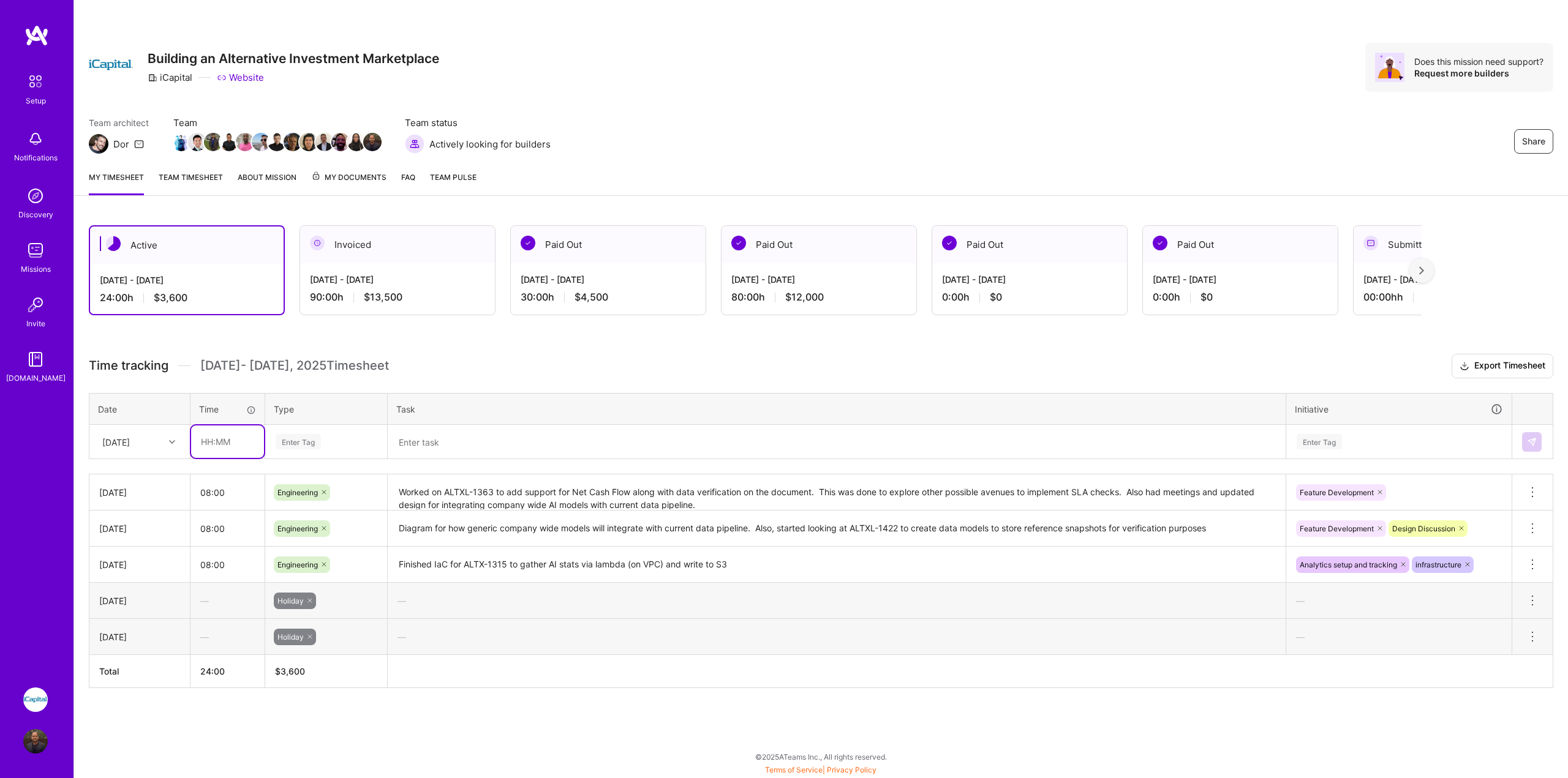
click at [216, 441] on input "text" at bounding box center [227, 441] width 73 height 33
type input "08:00"
click at [345, 452] on div "Enter Tag" at bounding box center [326, 442] width 121 height 32
click at [326, 567] on div "Engineering" at bounding box center [326, 568] width 121 height 29
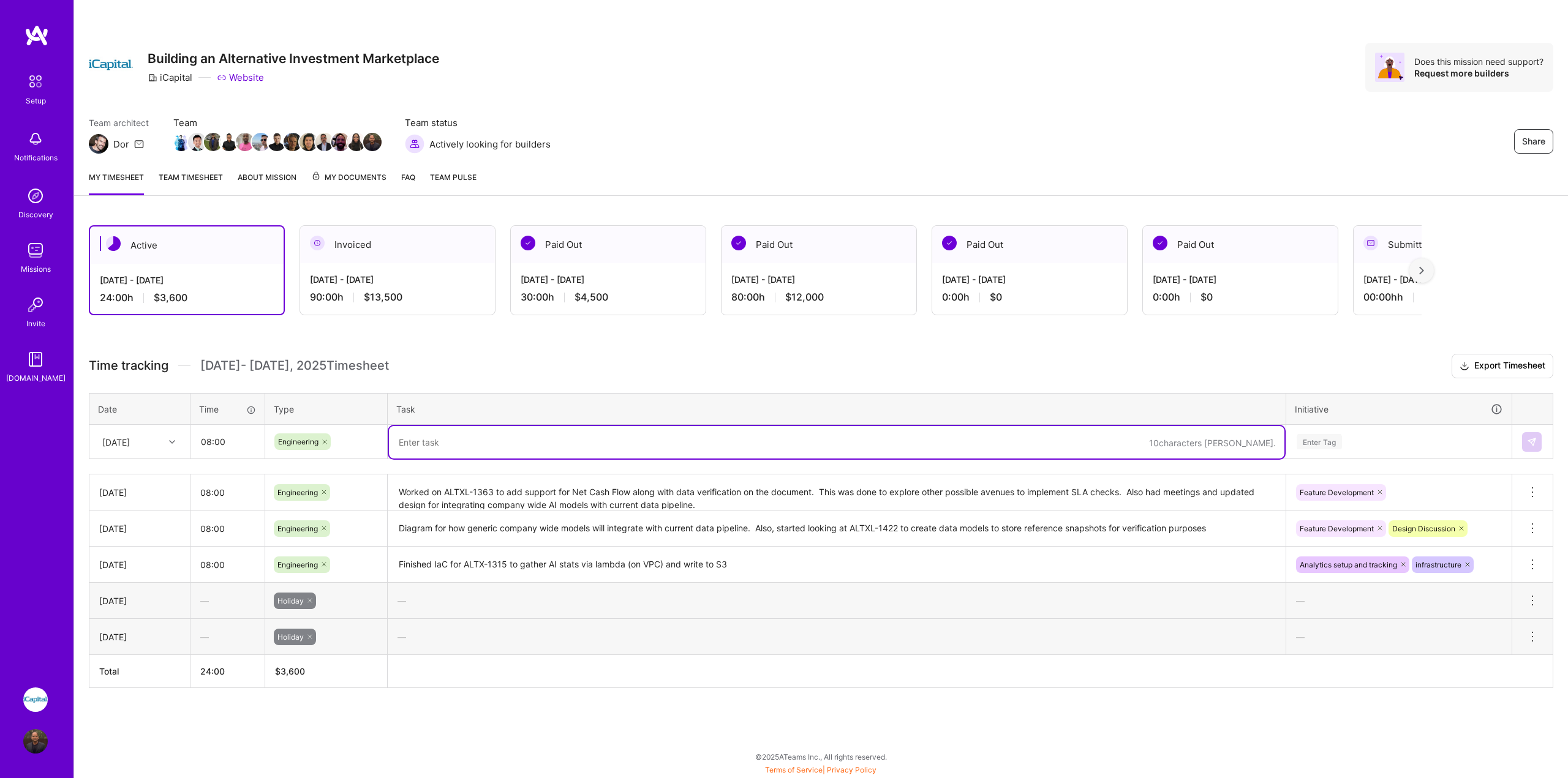
click at [458, 455] on textarea at bounding box center [836, 442] width 896 height 33
type textarea "Continued work on ALTXL-1363 to add extraction and comparative checks against n…"
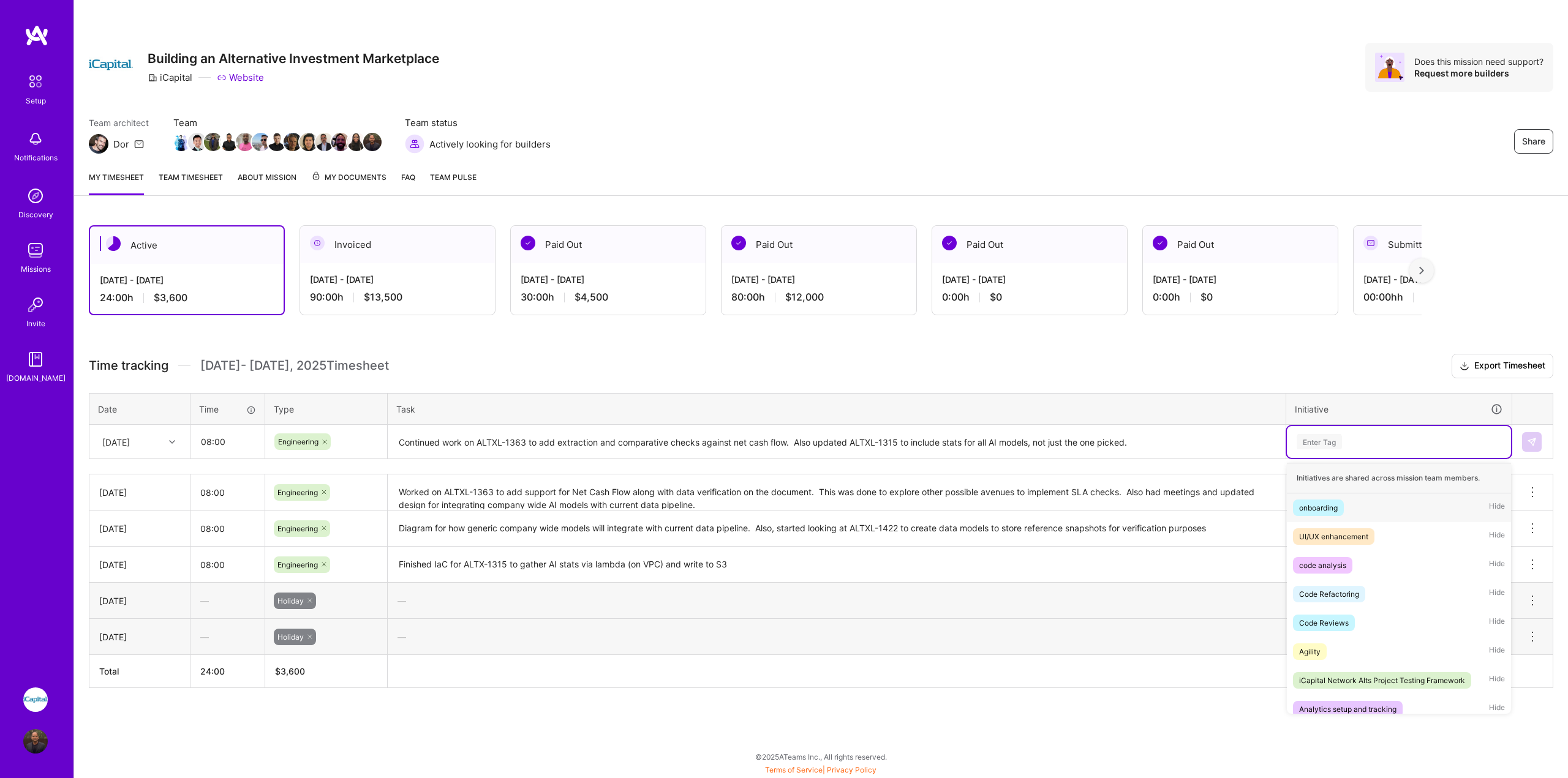
click at [1379, 451] on div "Enter Tag" at bounding box center [1399, 442] width 224 height 32
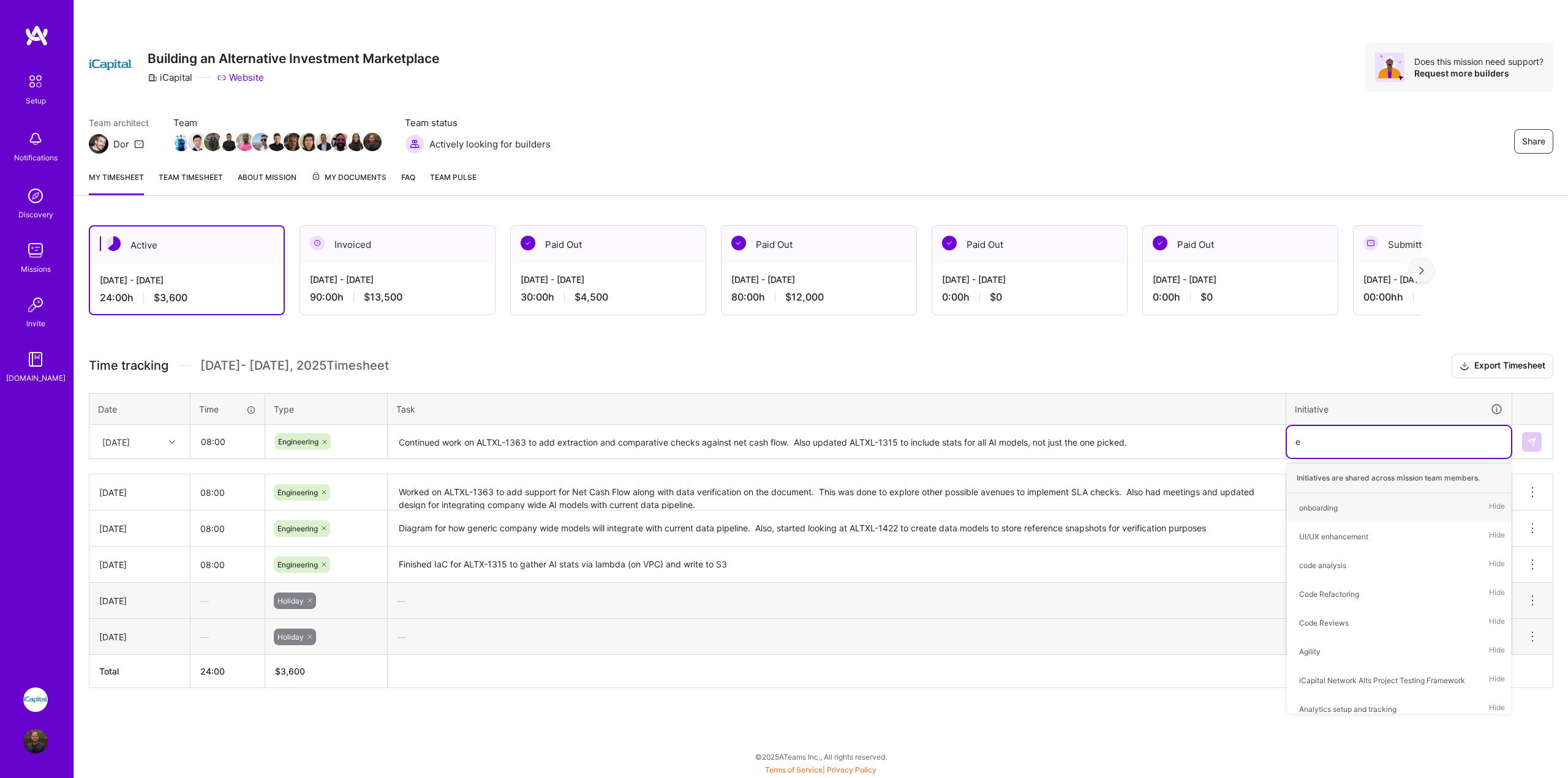
type input "e"
type input "feat"
click at [1346, 509] on div "Feature Development" at bounding box center [1336, 507] width 74 height 13
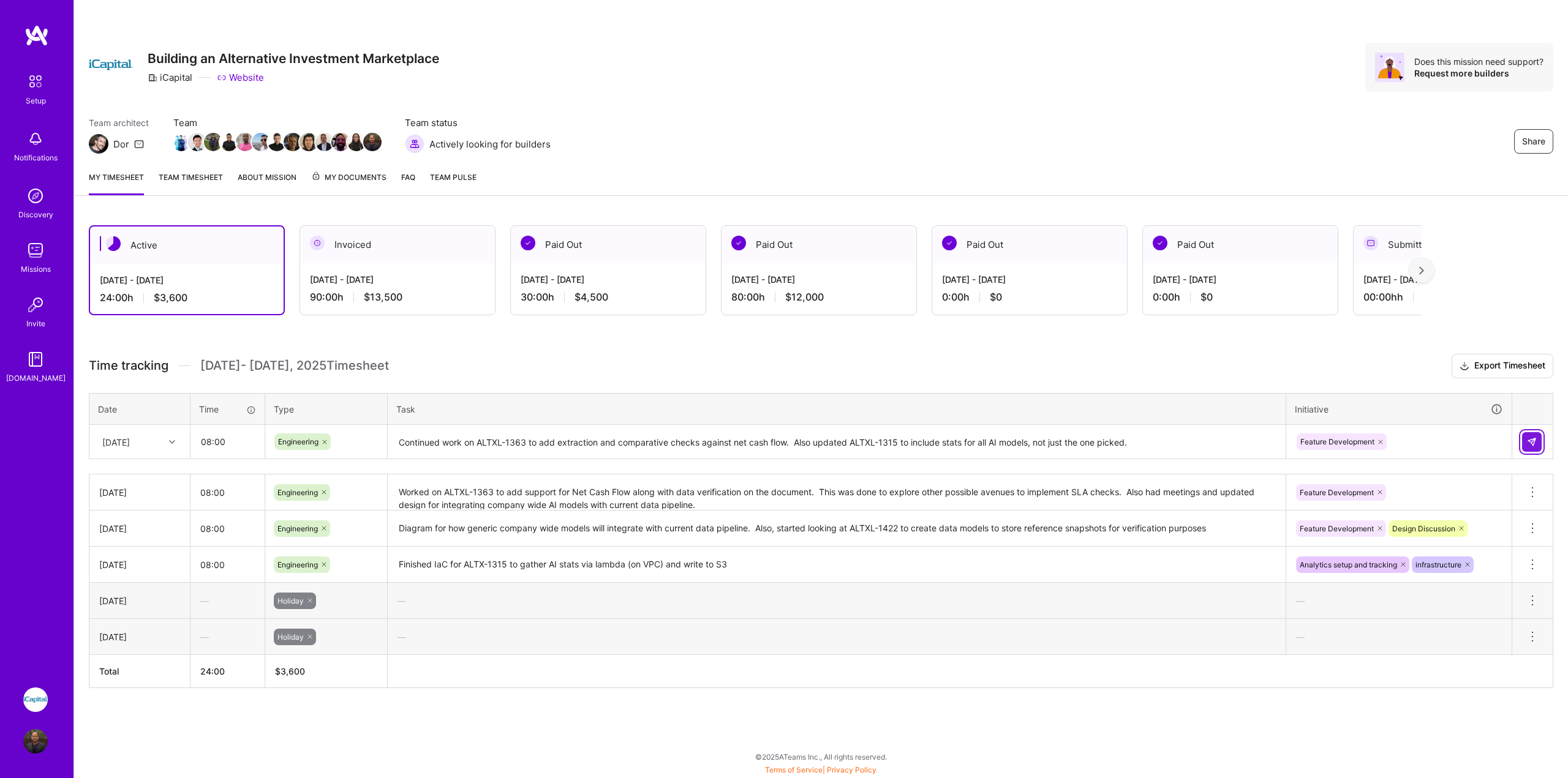
click at [1537, 441] on button at bounding box center [1532, 442] width 20 height 20
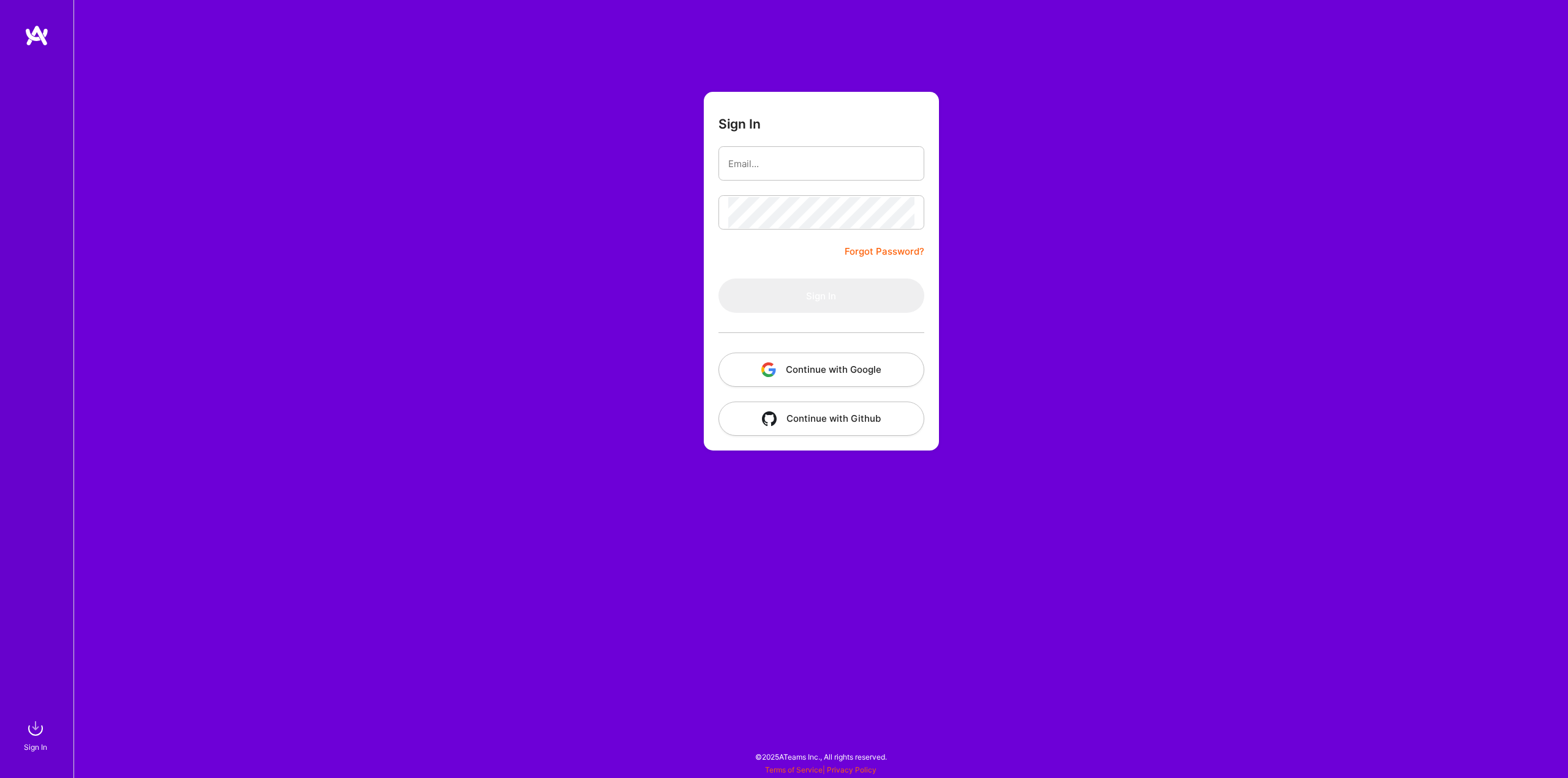
click at [820, 387] on button "Continue with Google" at bounding box center [821, 370] width 206 height 34
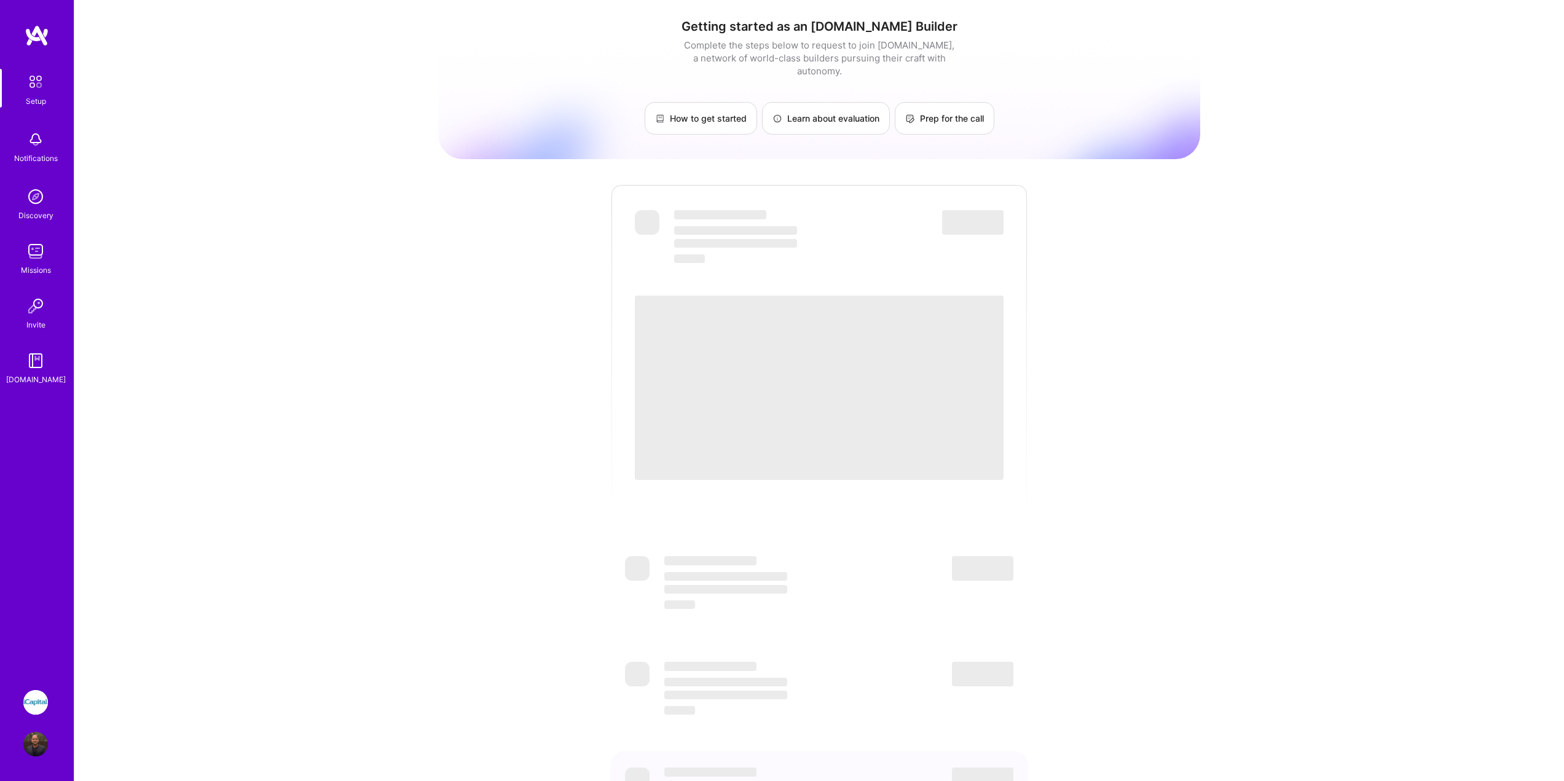
click at [41, 709] on img at bounding box center [35, 702] width 25 height 25
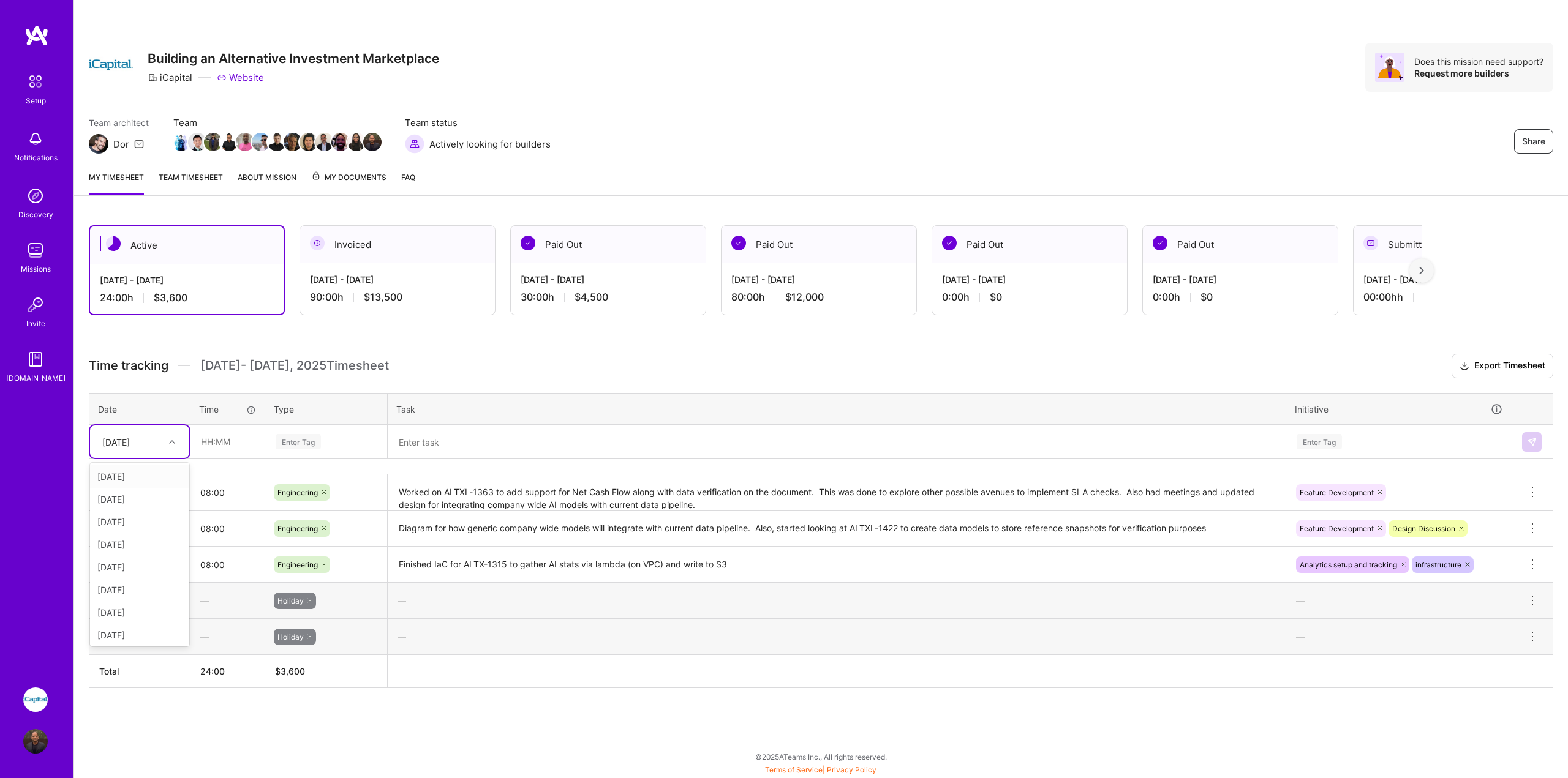
click at [172, 441] on icon at bounding box center [172, 442] width 6 height 6
click at [133, 634] on div "[DATE]" at bounding box center [139, 633] width 100 height 23
click at [212, 445] on input "text" at bounding box center [227, 441] width 73 height 33
type input "08:00"
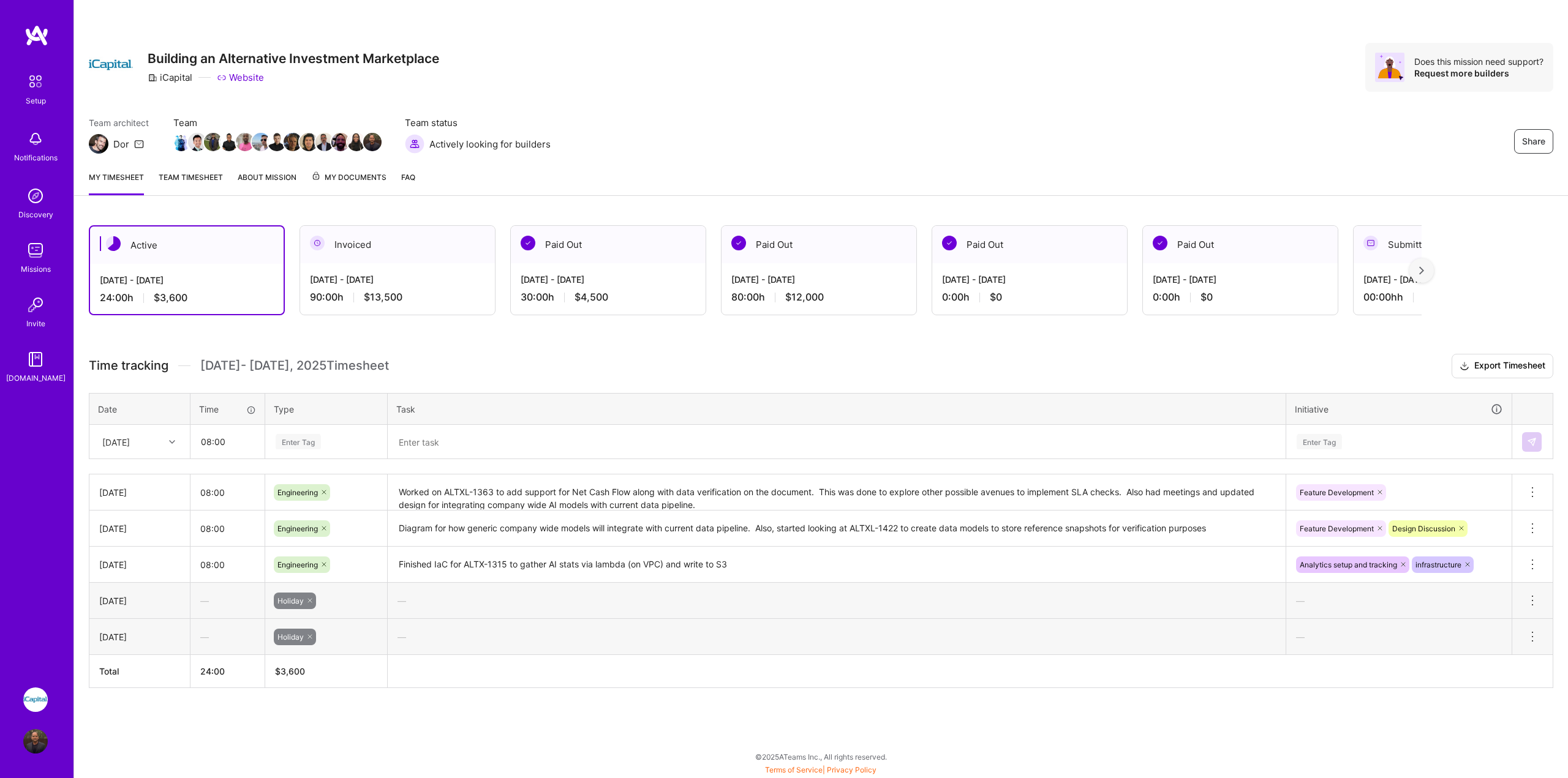
click at [336, 461] on div "Time tracking [DATE] - [DATE] Timesheet Export Timesheet Date Time Type Task In…" at bounding box center [821, 521] width 1464 height 335
click at [346, 438] on div "Enter Tag" at bounding box center [326, 441] width 104 height 15
click at [300, 563] on span "Engineering" at bounding box center [298, 568] width 53 height 17
click at [439, 457] on textarea at bounding box center [836, 442] width 896 height 32
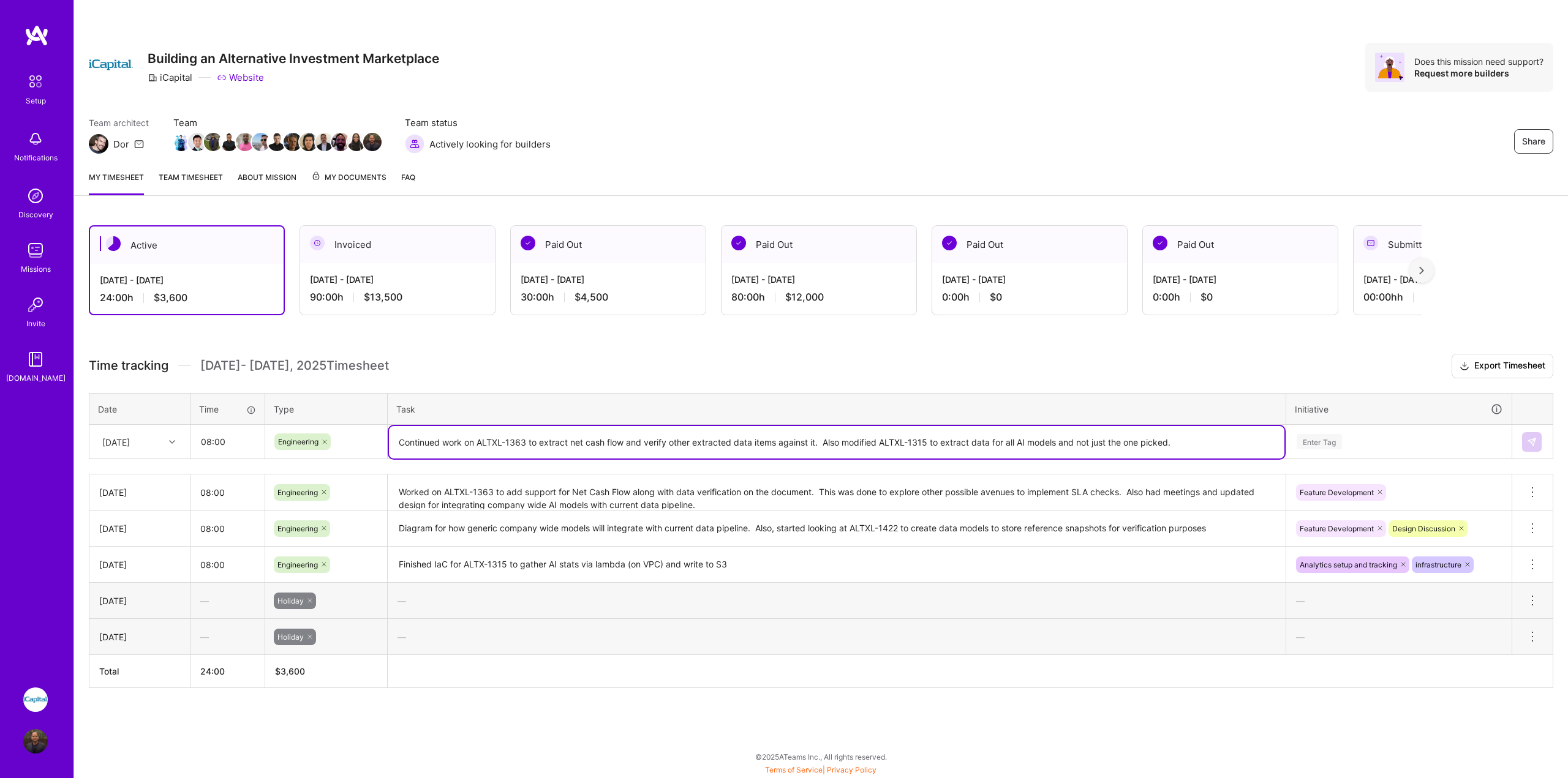
type textarea "Continued work on ALTXL-1363 to extract net cash flow and verify other extracte…"
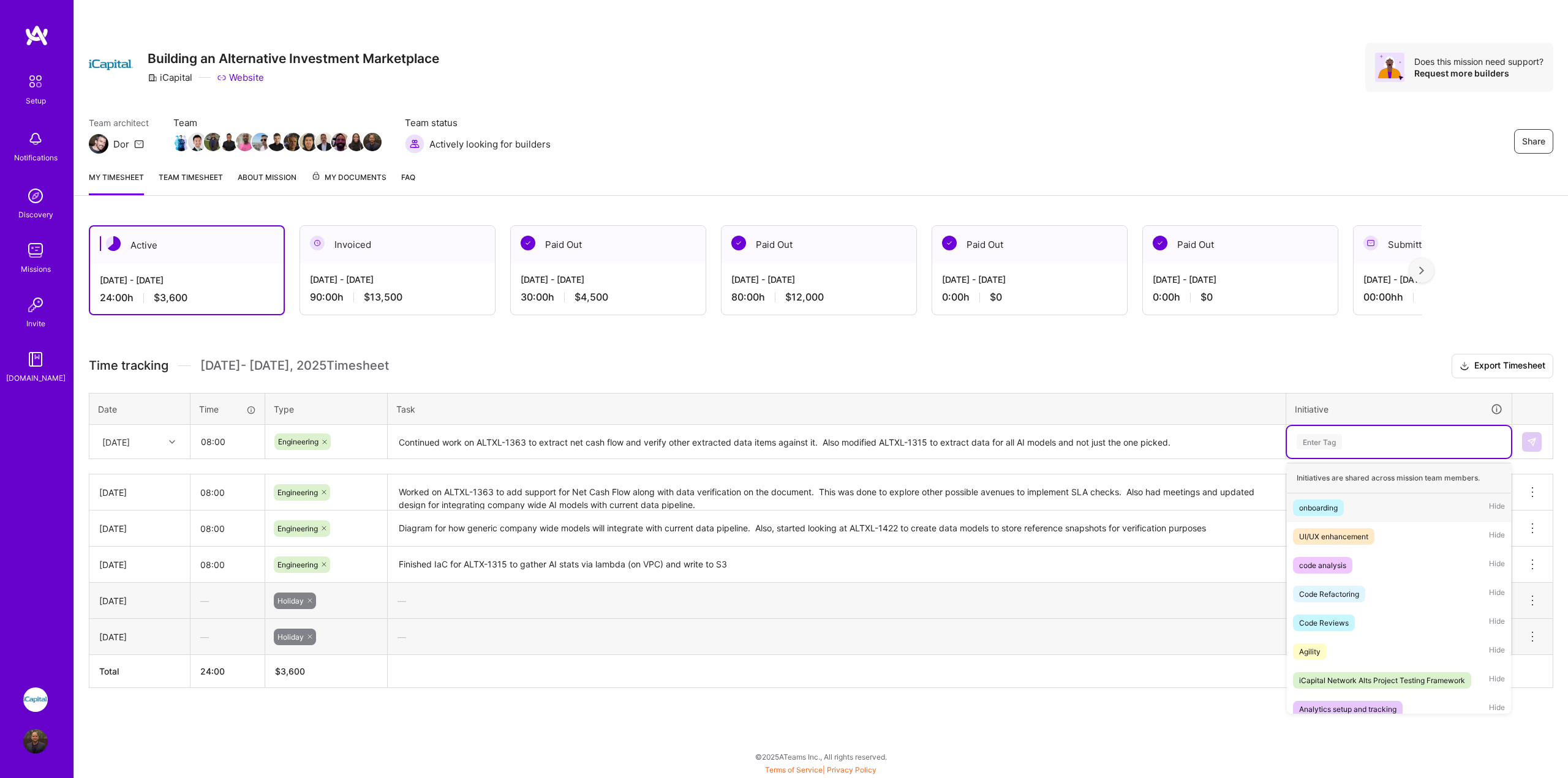
click at [1379, 439] on div "Enter Tag" at bounding box center [1399, 441] width 207 height 15
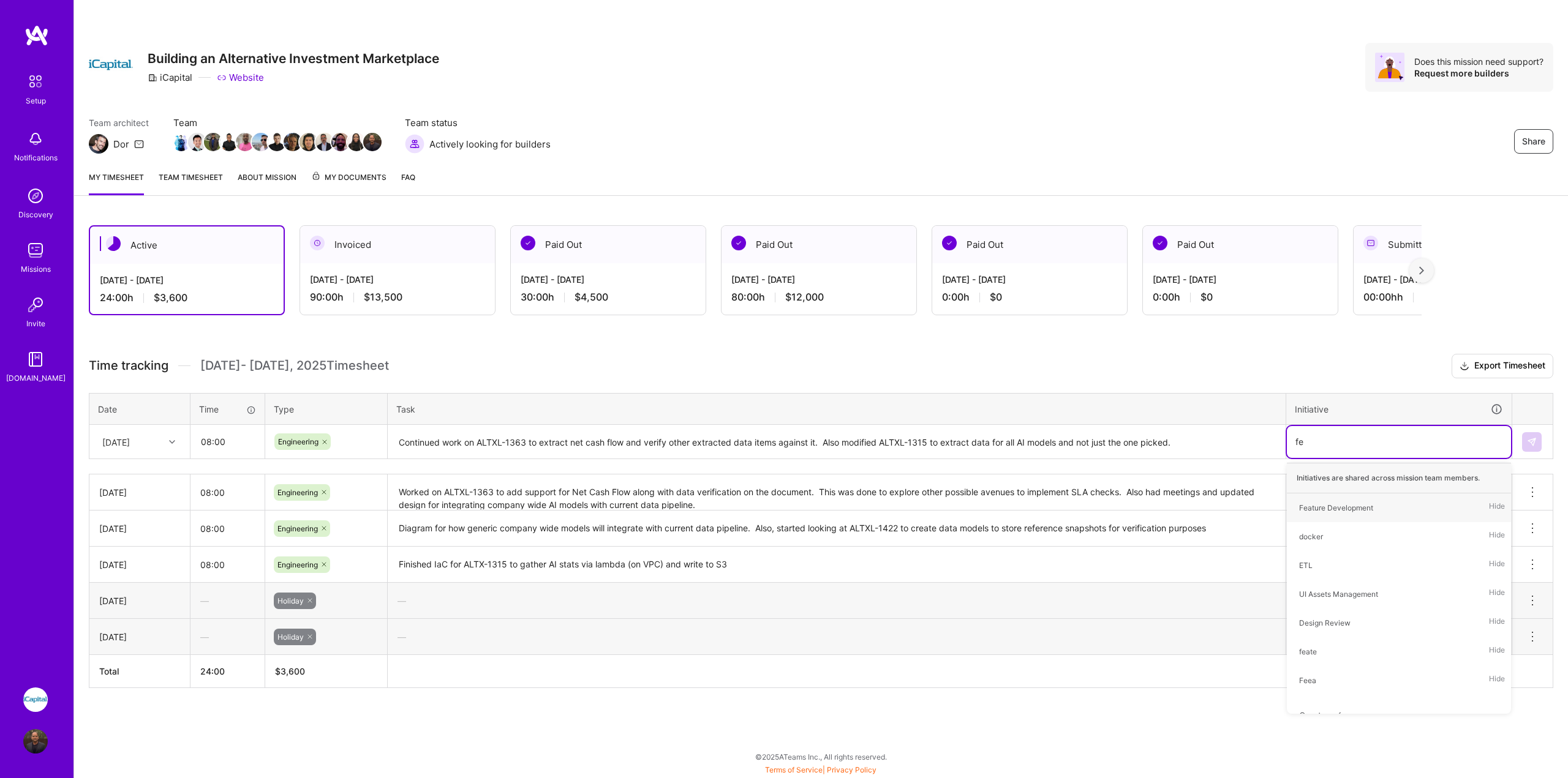
type input "fea"
click at [1368, 493] on div "Feature Development Hide" at bounding box center [1399, 507] width 224 height 29
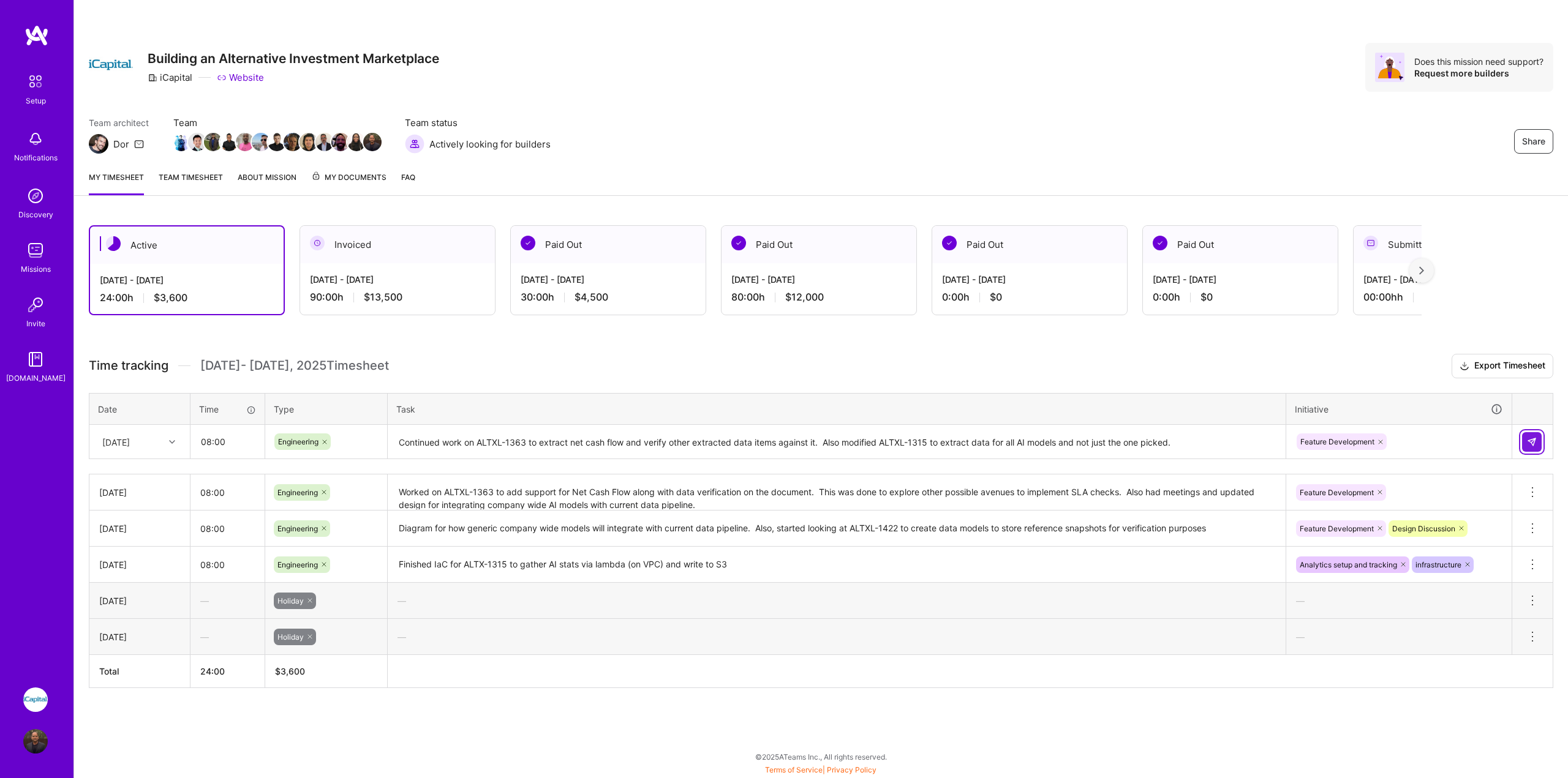
click at [1530, 441] on img at bounding box center [1532, 442] width 10 height 10
